Goal: Transaction & Acquisition: Purchase product/service

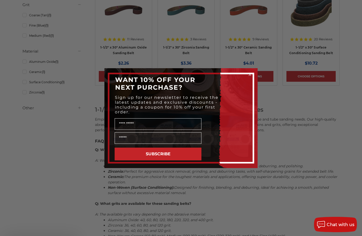
scroll to position [128, 0]
click at [249, 74] on circle "Close dialog" at bounding box center [249, 74] width 5 height 5
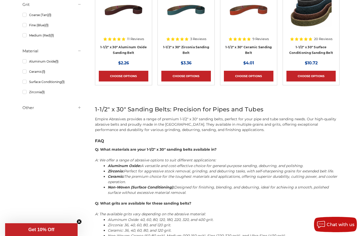
scroll to position [102, 0]
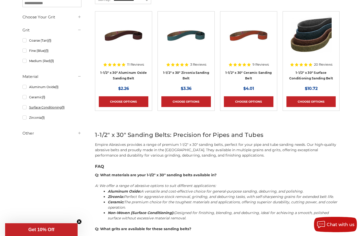
click at [26, 107] on link "Surface Conditioning (1)" at bounding box center [51, 107] width 59 height 9
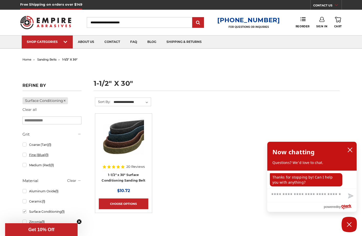
click at [25, 155] on link "Fine (Blue) (1)" at bounding box center [51, 154] width 59 height 9
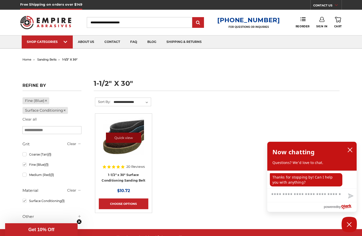
click at [117, 139] on link "Quick view" at bounding box center [123, 137] width 35 height 10
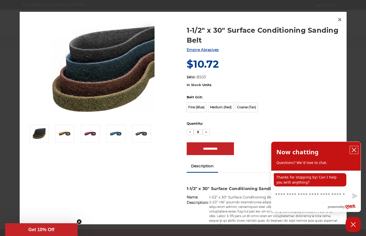
click at [353, 150] on icon "close chatbox" at bounding box center [353, 150] width 4 height 4
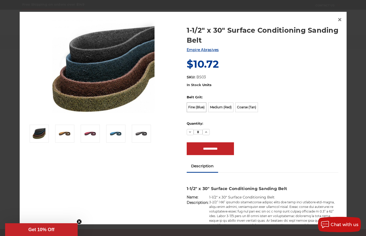
click at [194, 107] on label "Fine (Blue)" at bounding box center [196, 108] width 20 height 10
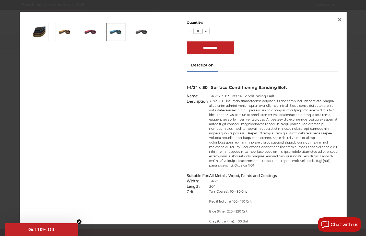
scroll to position [51, 0]
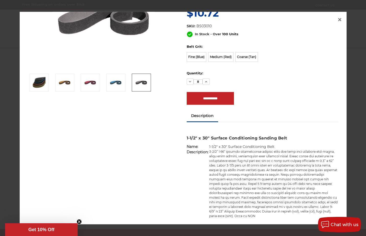
click at [141, 79] on img at bounding box center [141, 82] width 13 height 13
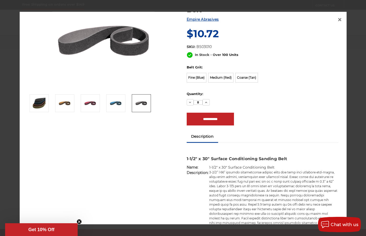
scroll to position [26, 0]
